Goal: Task Accomplishment & Management: Complete application form

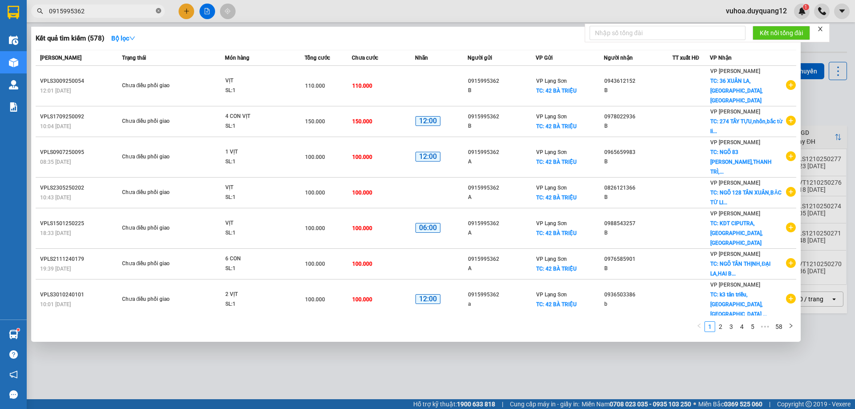
click at [159, 10] on icon "close-circle" at bounding box center [158, 10] width 5 height 5
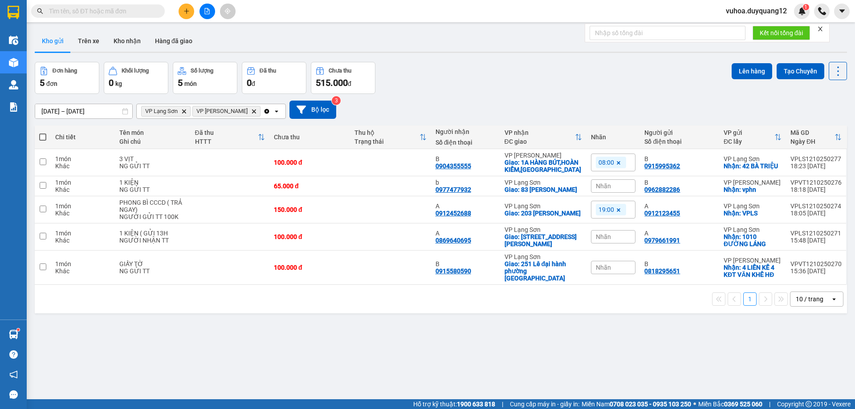
click at [134, 13] on input "text" at bounding box center [101, 11] width 105 height 10
drag, startPoint x: 126, startPoint y: 13, endPoint x: 502, endPoint y: 90, distance: 383.4
click at [502, 90] on div "Đơn hàng 5 đơn Khối lượng 0 kg Số lượng 5 món Đã thu 0 đ Chưa thu 515.000 đ Lên…" at bounding box center [441, 78] width 812 height 32
click at [184, 13] on icon "plus" at bounding box center [186, 11] width 6 height 6
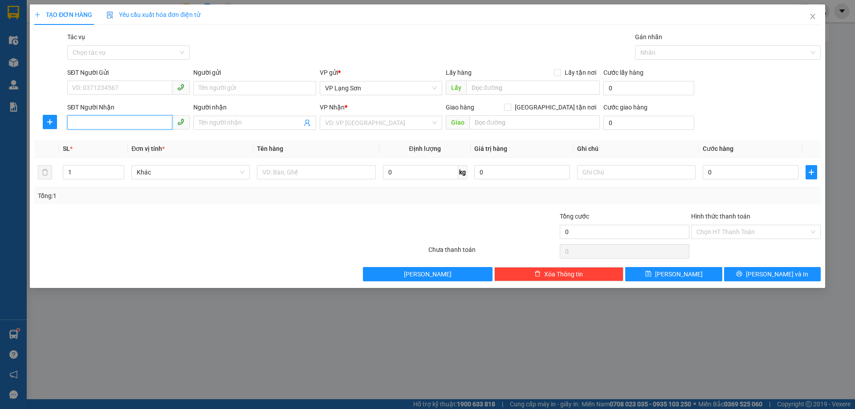
click at [110, 126] on input "SĐT Người Nhận" at bounding box center [119, 122] width 105 height 14
paste input "0945029388"
click at [75, 122] on input "0945029388" at bounding box center [119, 122] width 105 height 14
type input "0945029388"
click at [130, 89] on input "SĐT Người Gửi" at bounding box center [119, 88] width 105 height 14
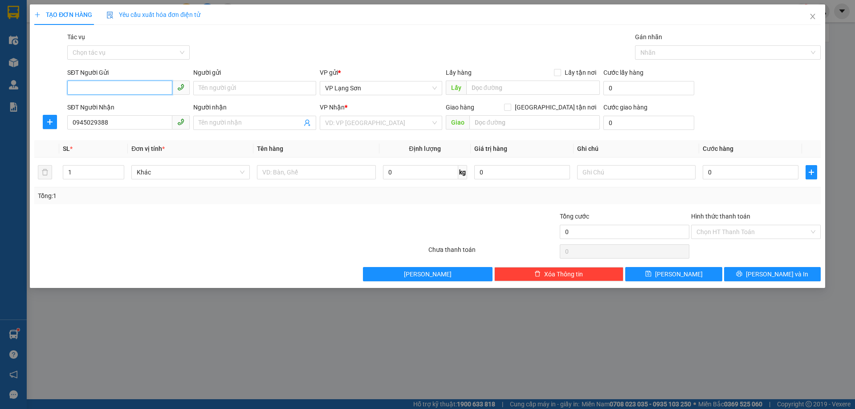
click at [82, 89] on input "SĐT Người Gửi" at bounding box center [119, 88] width 105 height 14
type input "0982558919"
drag, startPoint x: 561, startPoint y: 71, endPoint x: 532, endPoint y: 86, distance: 32.0
click at [560, 71] on input "Lấy tận nơi" at bounding box center [557, 72] width 6 height 6
checkbox input "true"
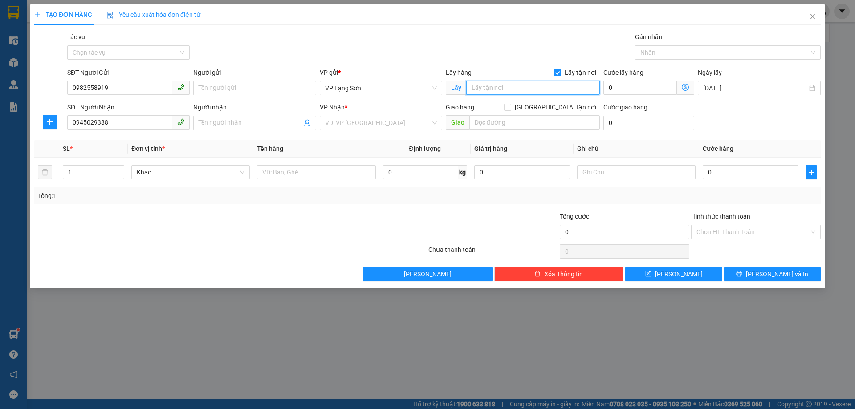
click at [524, 88] on input "text" at bounding box center [533, 88] width 134 height 14
type input "449 BÀ TRIỆU"
click at [360, 126] on input "search" at bounding box center [377, 122] width 105 height 13
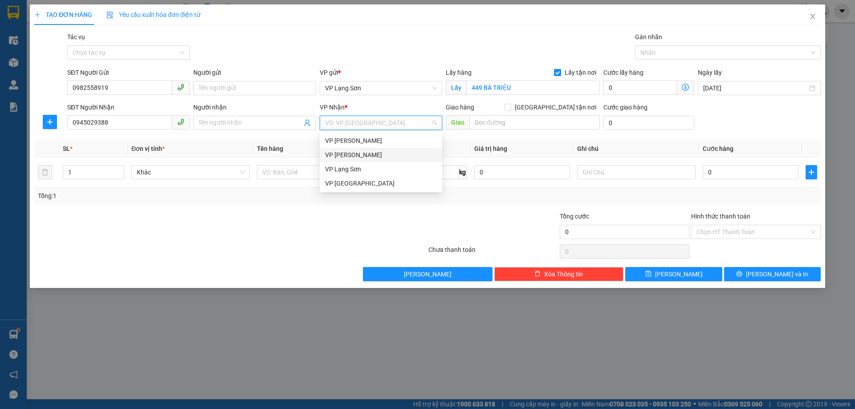
click at [363, 157] on div "VP [PERSON_NAME]" at bounding box center [381, 155] width 112 height 10
click at [510, 108] on input "[GEOGRAPHIC_DATA] tận nơi" at bounding box center [507, 107] width 6 height 6
checkbox input "true"
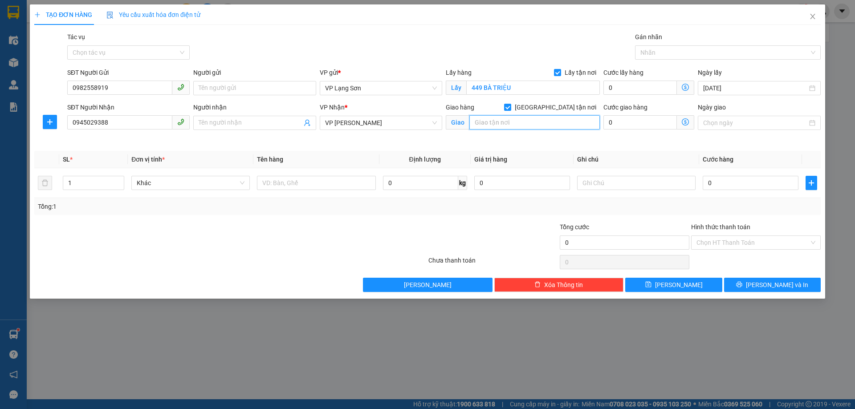
click at [528, 124] on input "text" at bounding box center [534, 122] width 130 height 14
type input "375 ĐỘI CẤN"
drag, startPoint x: 113, startPoint y: 122, endPoint x: 16, endPoint y: 120, distance: 96.2
click at [16, 120] on div "TẠO ĐƠN HÀNG Yêu cầu xuất hóa đơn điện tử Transit Pickup Surcharge Ids Transit …" at bounding box center [427, 204] width 855 height 409
click at [118, 128] on input "0945029388" at bounding box center [119, 122] width 105 height 14
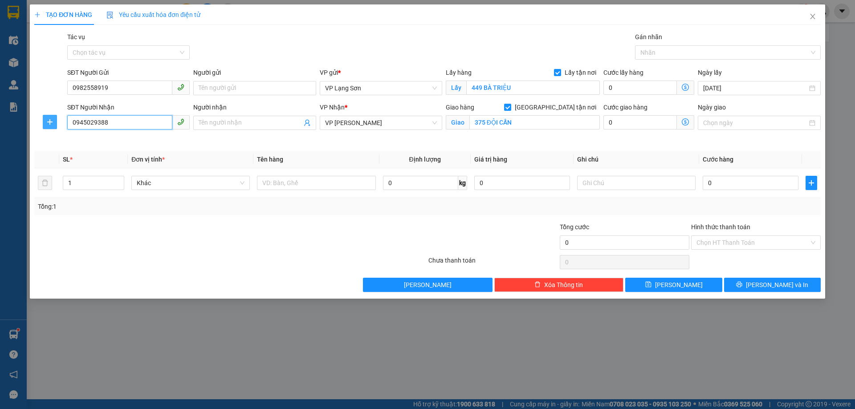
drag, startPoint x: 110, startPoint y: 125, endPoint x: 55, endPoint y: 123, distance: 54.8
click at [55, 123] on div "SĐT Người Nhận 0945029388 0945029388 Người nhận Tên người nhận VP Nhận * VP [PE…" at bounding box center [427, 123] width 788 height 42
type input "0945029388"
click at [82, 119] on input "SĐT Người Nhận" at bounding box center [119, 122] width 105 height 14
type input "0977897133"
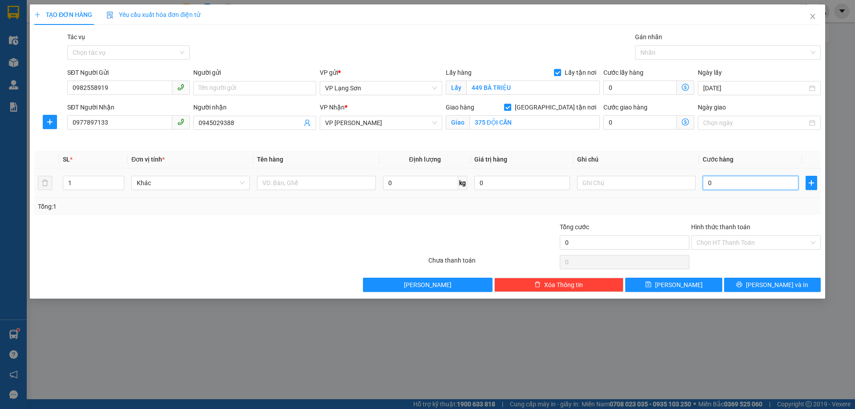
click at [731, 187] on input "0" at bounding box center [750, 183] width 96 height 14
type input "1"
type input "10"
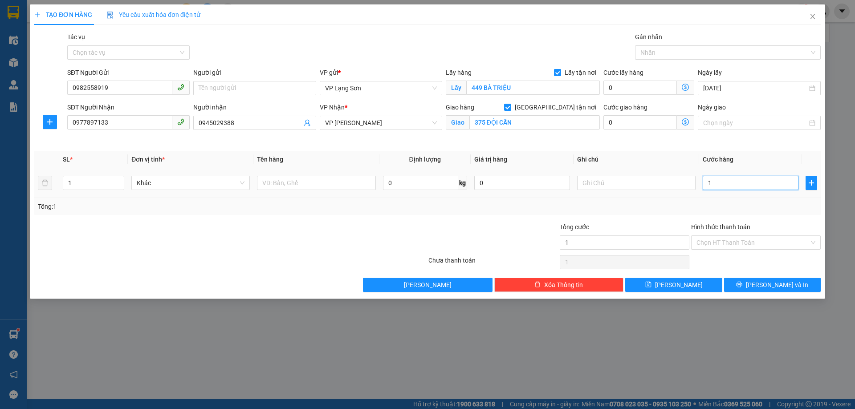
type input "10"
type input "100"
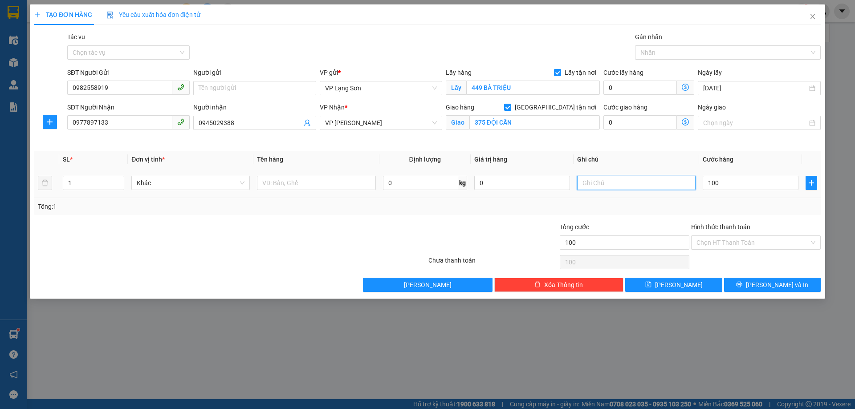
type input "100.000"
click at [614, 186] on input "text" at bounding box center [636, 183] width 118 height 14
type input "NG NHÂN TT"
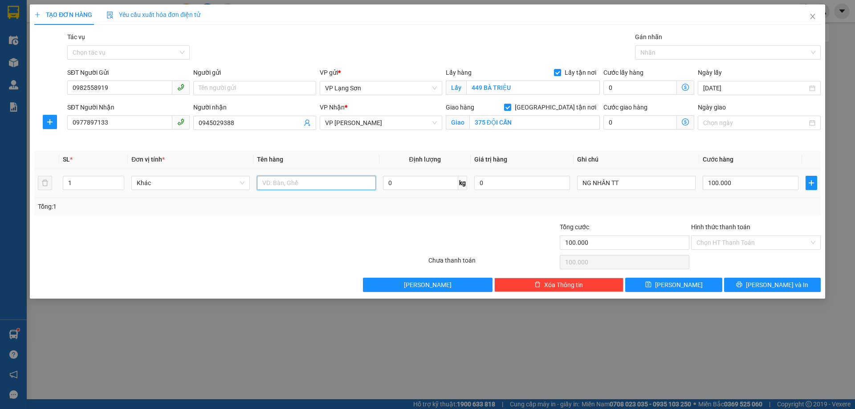
click at [335, 187] on input "text" at bounding box center [316, 183] width 118 height 14
type input "D"
type input "ĐỒ ĂN"
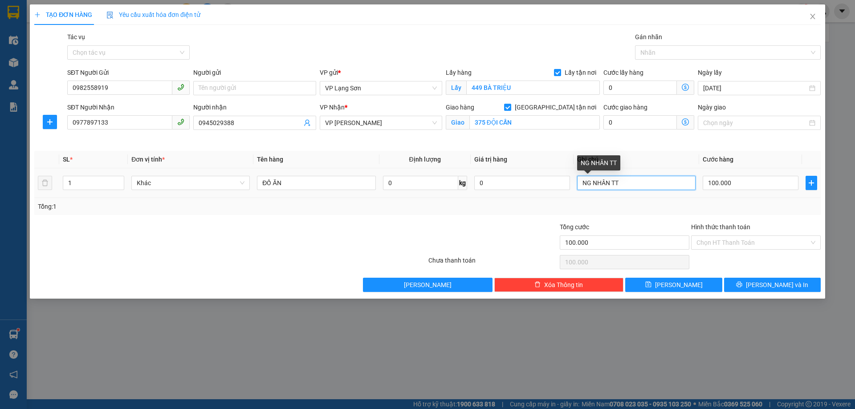
drag, startPoint x: 593, startPoint y: 185, endPoint x: 669, endPoint y: 180, distance: 76.3
click at [669, 180] on input "NG NHÂN TT" at bounding box center [636, 183] width 118 height 14
type input "NG GỬI TT"
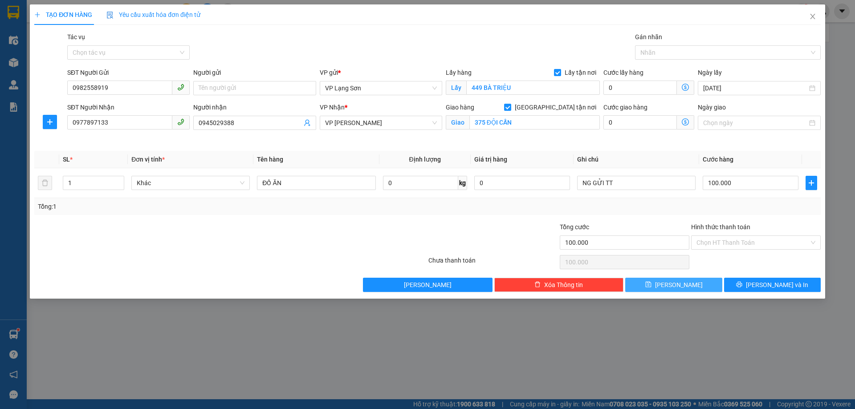
click at [663, 286] on button "[PERSON_NAME]" at bounding box center [673, 285] width 97 height 14
checkbox input "false"
type input "0"
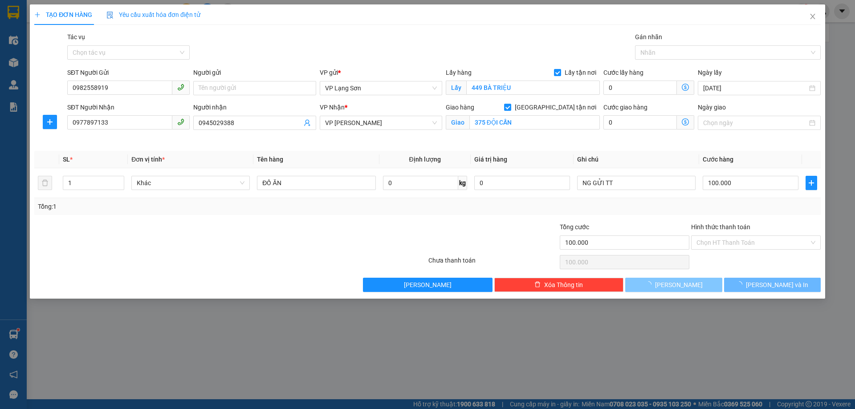
type input "0"
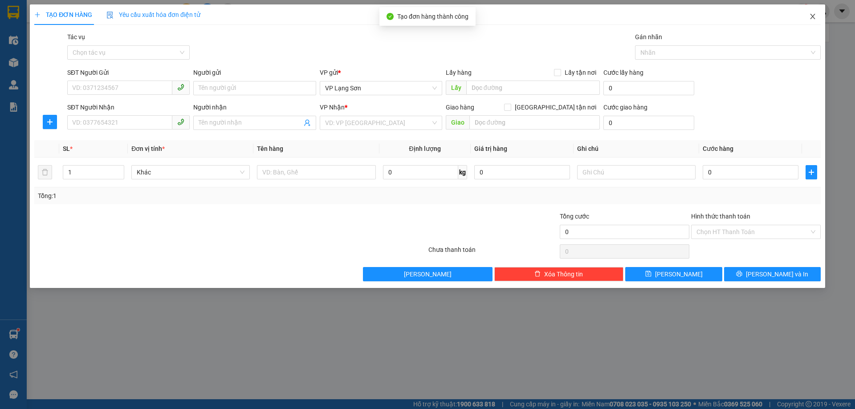
click at [814, 18] on icon "close" at bounding box center [812, 16] width 7 height 7
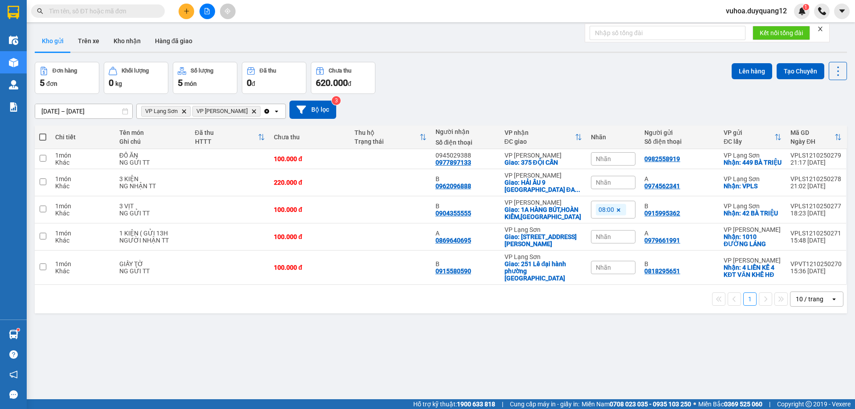
click at [608, 162] on div "Nhãn" at bounding box center [613, 158] width 45 height 13
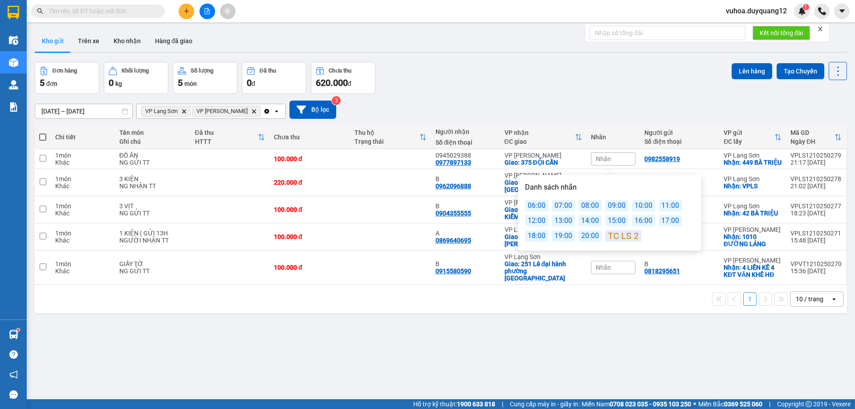
click at [560, 207] on div "07:00" at bounding box center [562, 206] width 23 height 12
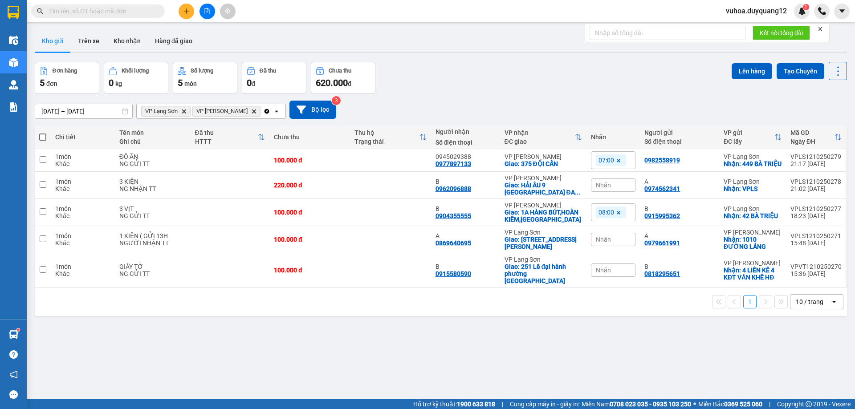
click at [613, 321] on div "ver 1.8.146 Kho gửi Trên xe Kho nhận Hàng đã giao Đơn hàng 5 đơn Khối lượng 0 k…" at bounding box center [440, 231] width 819 height 409
drag, startPoint x: 749, startPoint y: 163, endPoint x: 741, endPoint y: 165, distance: 7.8
click at [753, 163] on icon at bounding box center [756, 160] width 6 height 6
drag, startPoint x: 640, startPoint y: 163, endPoint x: 753, endPoint y: 168, distance: 112.2
click at [753, 168] on tr "1 món Khác ĐỒ ĂN NG GỬI TT 100.000 đ 0945029388 0977897133 VP [PERSON_NAME]: 37…" at bounding box center [441, 160] width 812 height 23
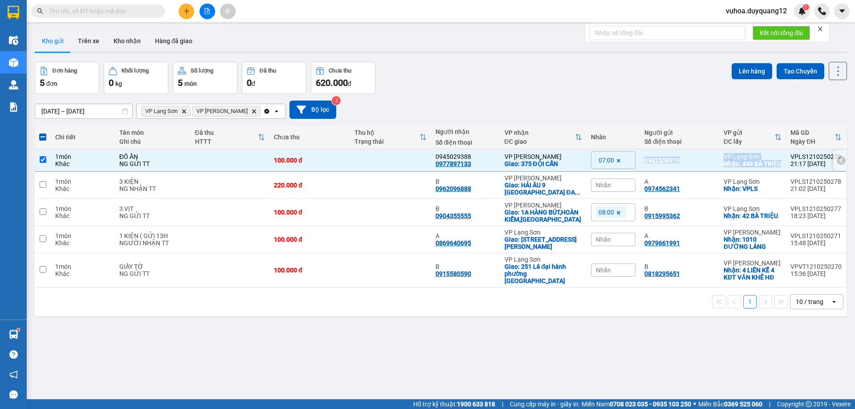
copy tr "0982558919 VP [GEOGRAPHIC_DATA]: 449 BÀ TRIỆU"
click at [42, 161] on input "checkbox" at bounding box center [43, 159] width 7 height 7
checkbox input "false"
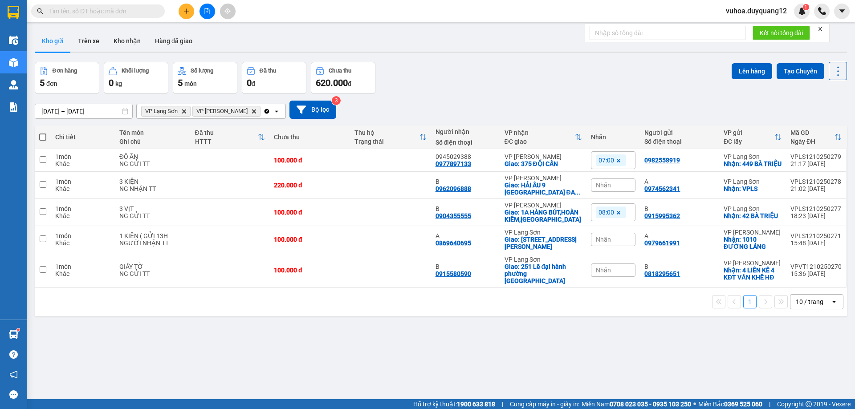
click at [546, 101] on div "[DATE] – [DATE] Press the down arrow key to interact with the calendar and sele…" at bounding box center [441, 110] width 812 height 18
click at [79, 10] on input "text" at bounding box center [101, 11] width 105 height 10
paste input "0916003891"
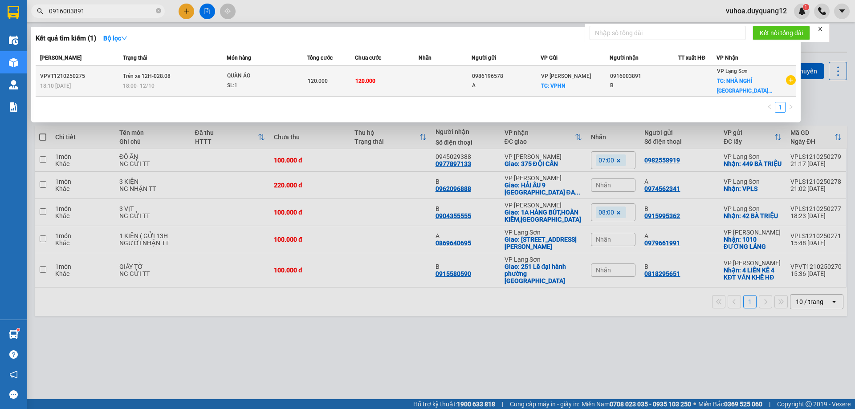
type input "0916003891"
click at [640, 82] on div "B" at bounding box center [644, 85] width 68 height 9
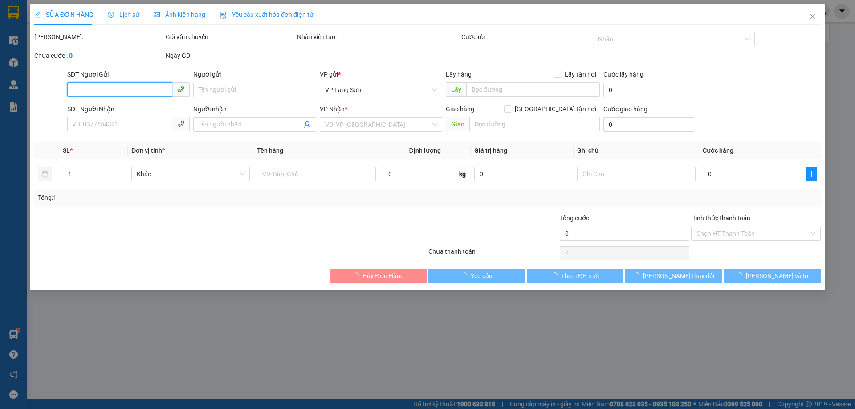
type input "0986196578"
type input "A"
checkbox input "true"
type input "VPHN"
type input "0916003891"
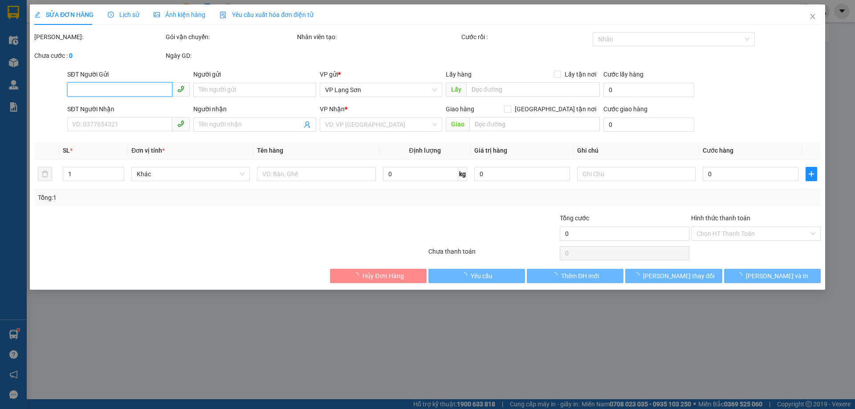
type input "B"
checkbox input "true"
type input "NHÀ NGHỈ HỒNG PHÚC ĐÔNG ĐĂNG"
type input "120.000"
